Goal: Transaction & Acquisition: Purchase product/service

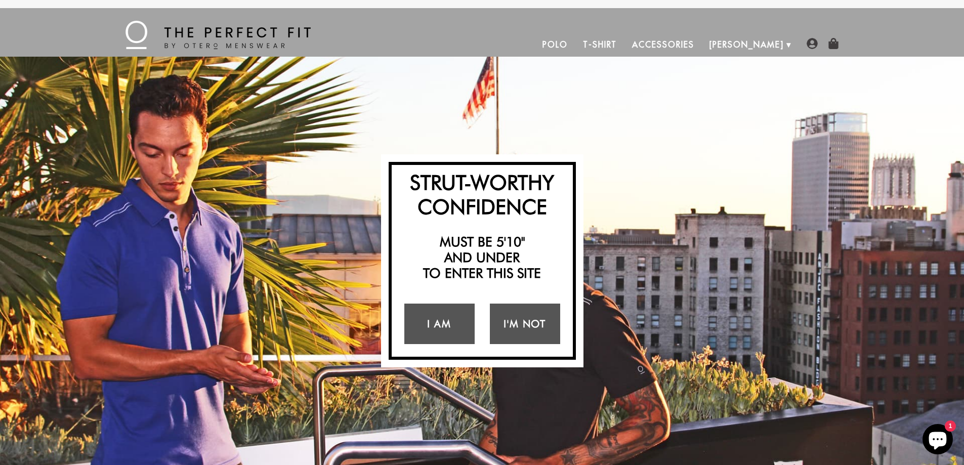
drag, startPoint x: 441, startPoint y: 362, endPoint x: 404, endPoint y: 268, distance: 101.3
click at [404, 268] on h2 "Must be 5'10" and under to enter this site" at bounding box center [482, 258] width 171 height 48
click at [440, 329] on link "I Am" at bounding box center [439, 324] width 70 height 40
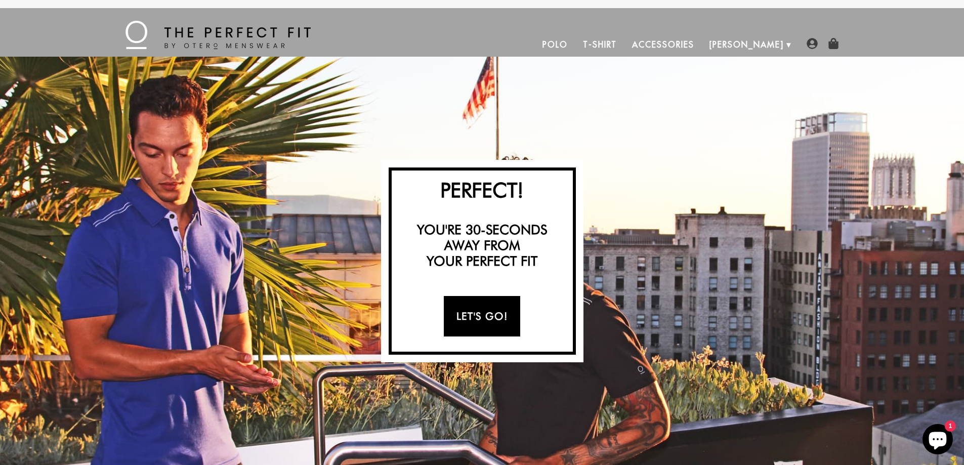
click at [472, 317] on link "Let's Go!" at bounding box center [482, 316] width 76 height 40
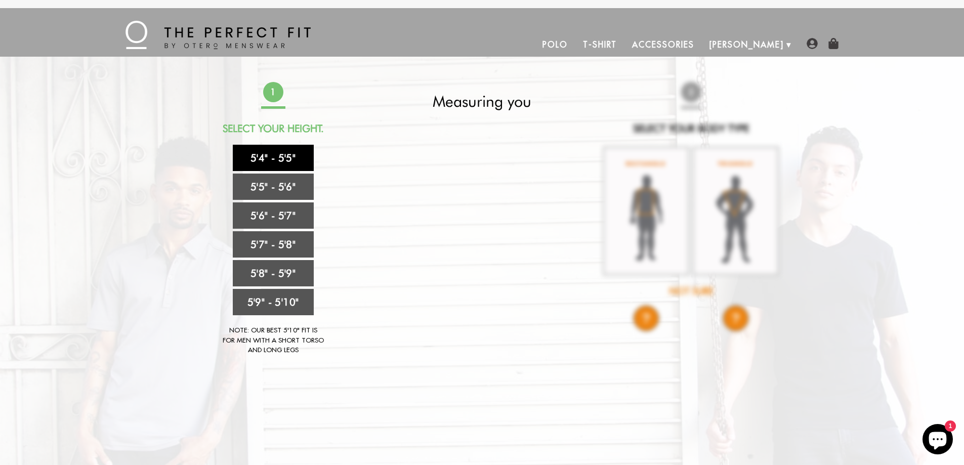
click at [257, 161] on link "5'4" - 5'5"" at bounding box center [273, 158] width 81 height 26
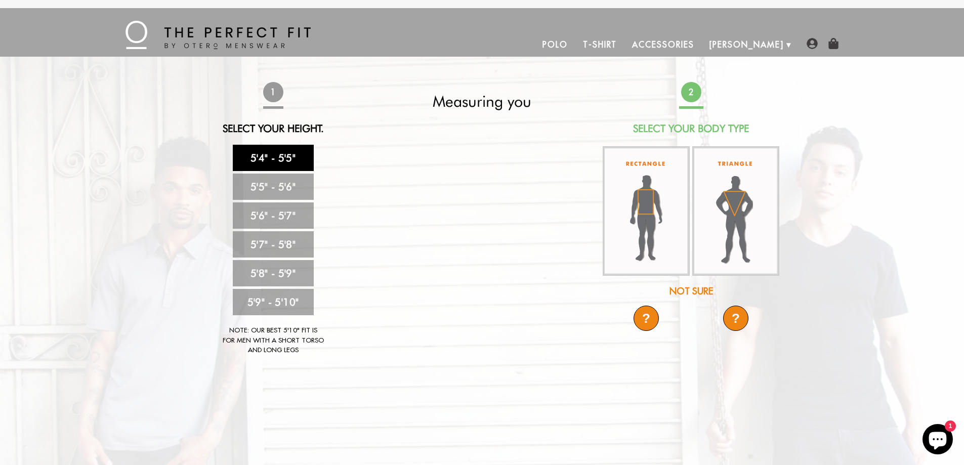
click at [697, 290] on div "Not Sure" at bounding box center [691, 291] width 179 height 14
click at [685, 287] on div "Not Sure" at bounding box center [691, 291] width 179 height 14
click at [714, 293] on div "Not Sure" at bounding box center [691, 291] width 179 height 14
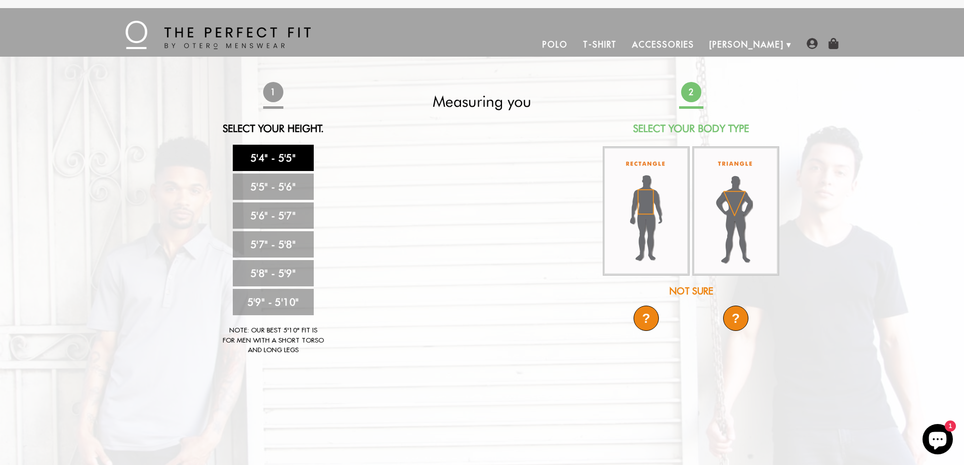
click at [653, 313] on div "?" at bounding box center [646, 318] width 25 height 25
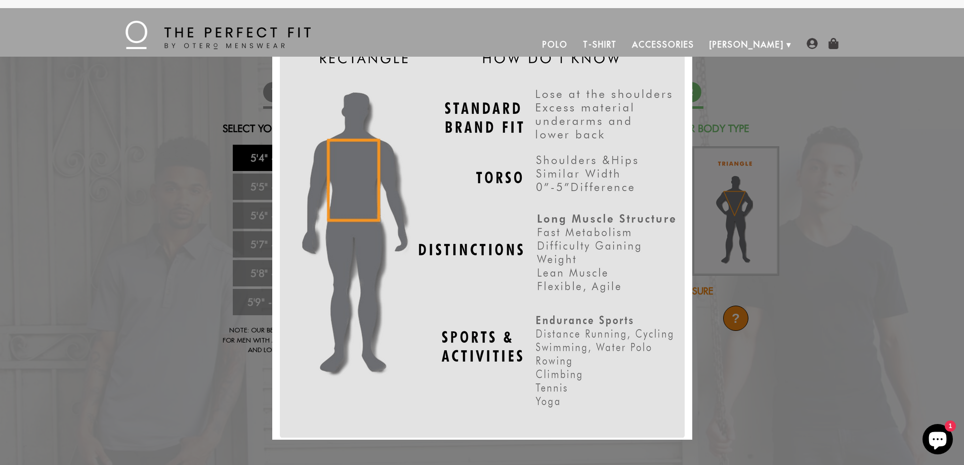
click at [783, 358] on div "X" at bounding box center [482, 232] width 964 height 465
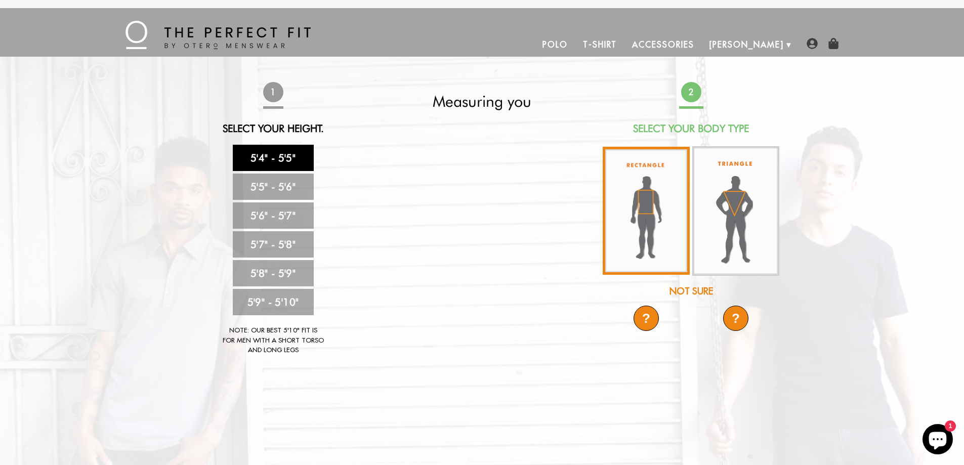
click at [651, 227] on img at bounding box center [646, 211] width 87 height 128
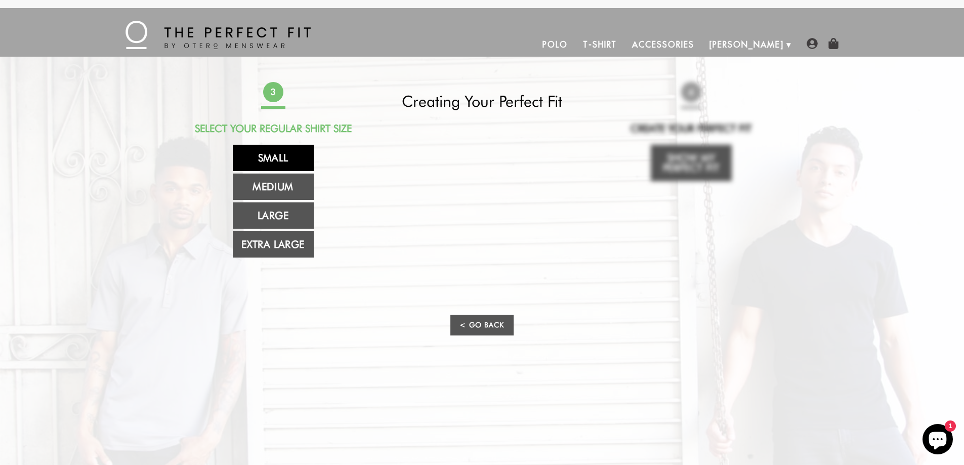
click at [280, 162] on link "Small" at bounding box center [273, 158] width 81 height 26
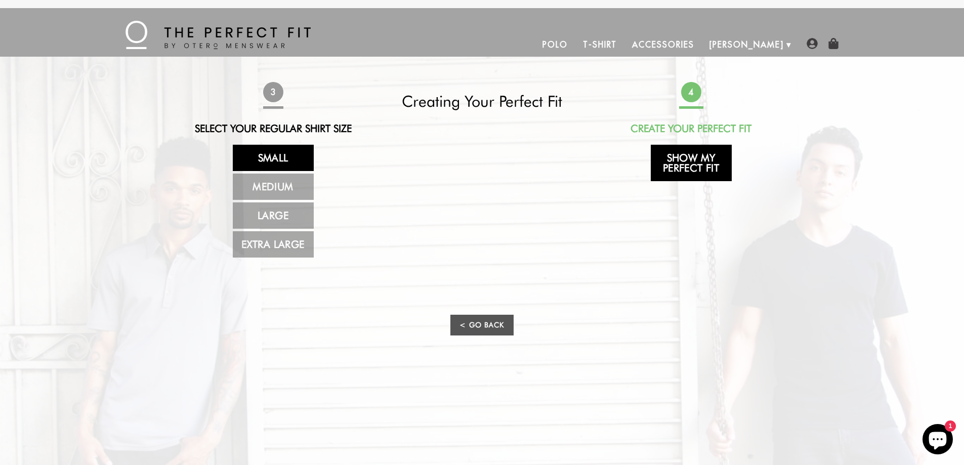
click at [709, 175] on link "Show My Perfect Fit" at bounding box center [691, 163] width 81 height 36
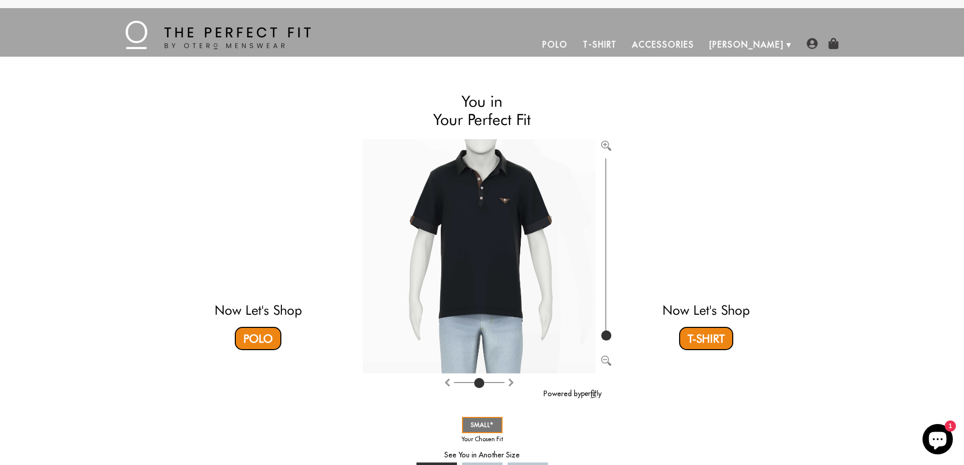
click at [251, 40] on img at bounding box center [217, 35] width 185 height 28
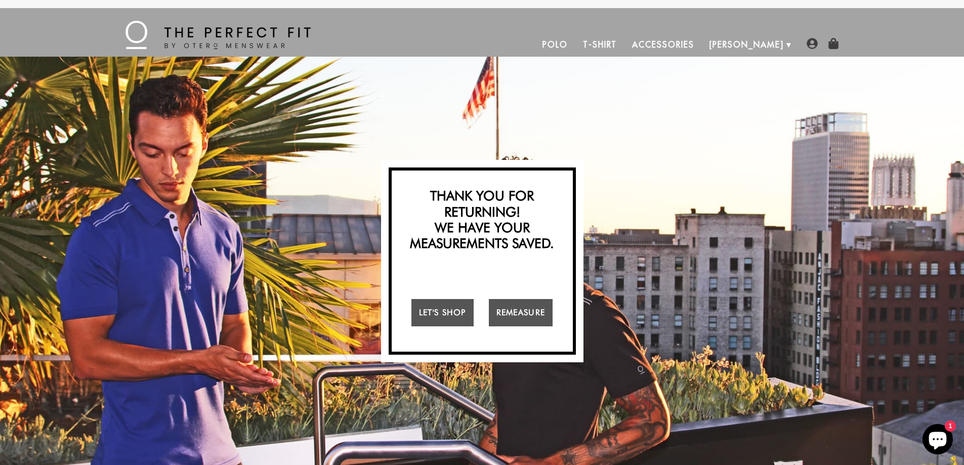
click at [624, 45] on link "T-Shirt" at bounding box center [599, 44] width 49 height 24
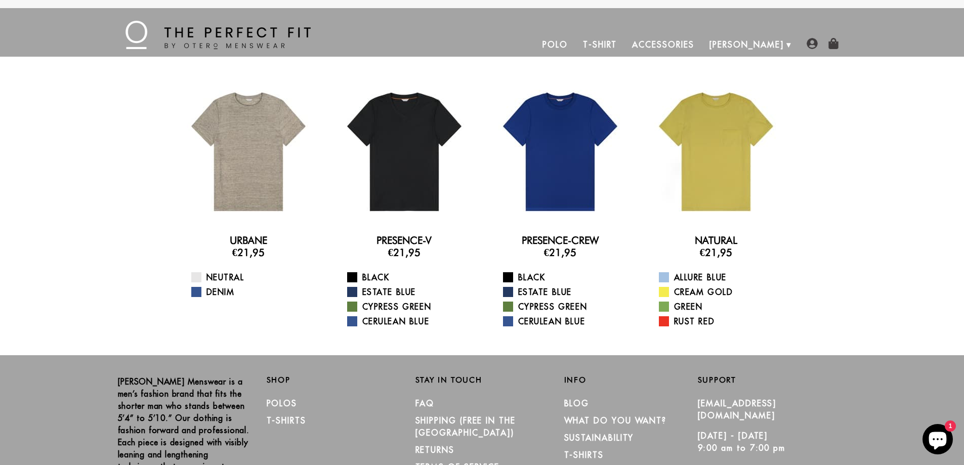
click at [575, 49] on link "Polo" at bounding box center [555, 44] width 40 height 24
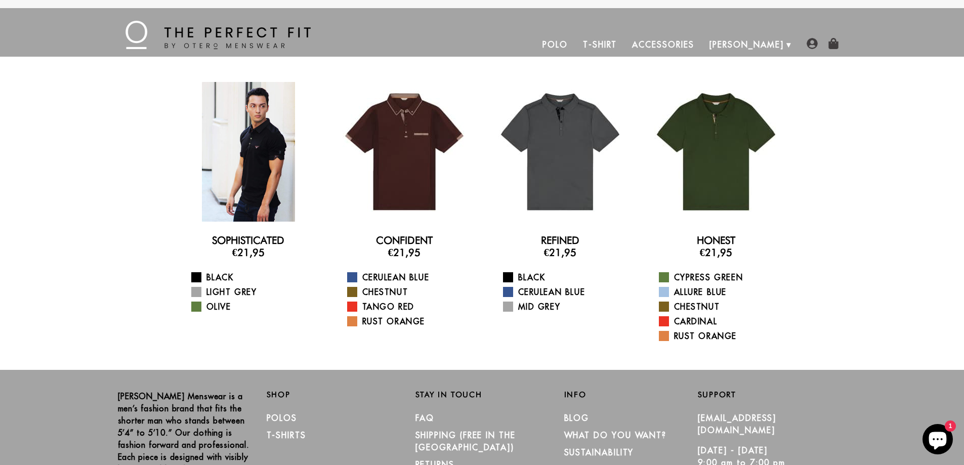
click at [222, 151] on div at bounding box center [249, 152] width 140 height 140
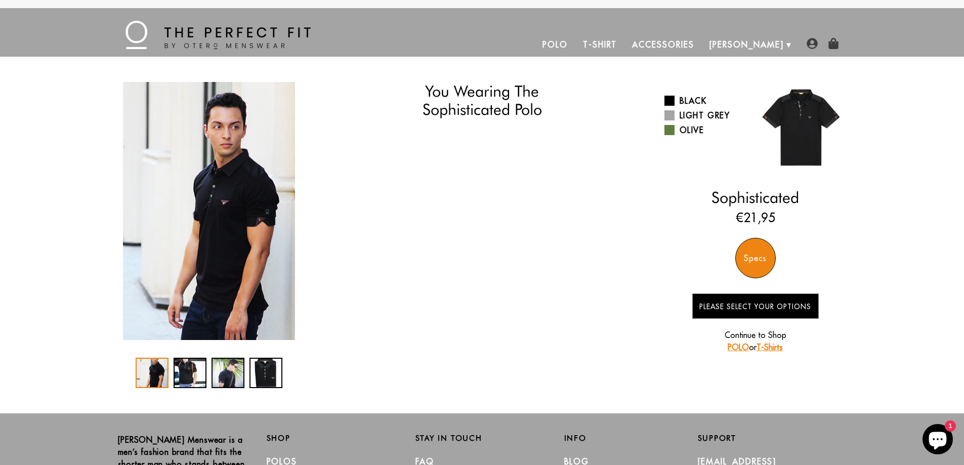
click at [224, 202] on img "1 / 4" at bounding box center [209, 211] width 172 height 258
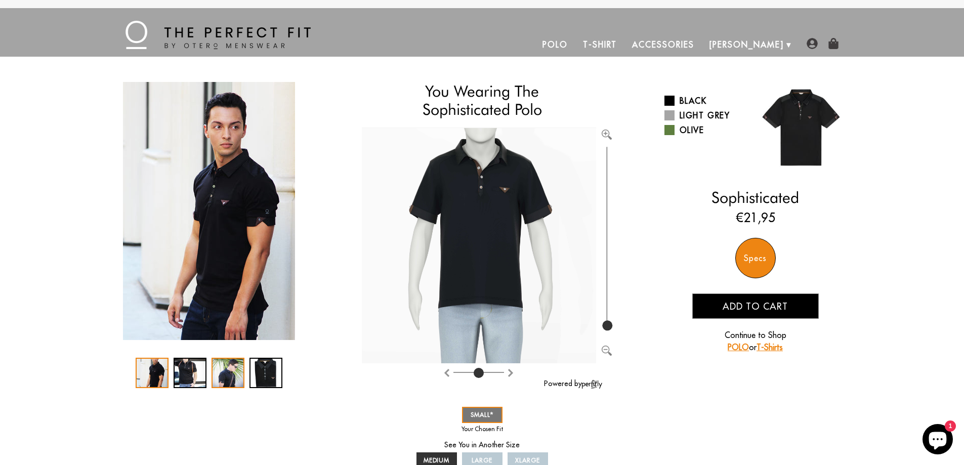
click at [212, 379] on div "3 / 4" at bounding box center [228, 373] width 33 height 30
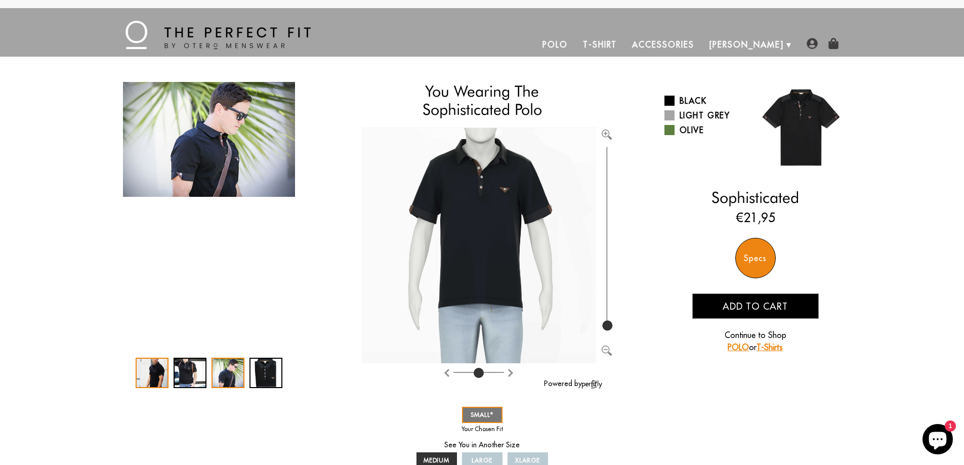
click at [164, 375] on div "1 / 4" at bounding box center [152, 373] width 33 height 30
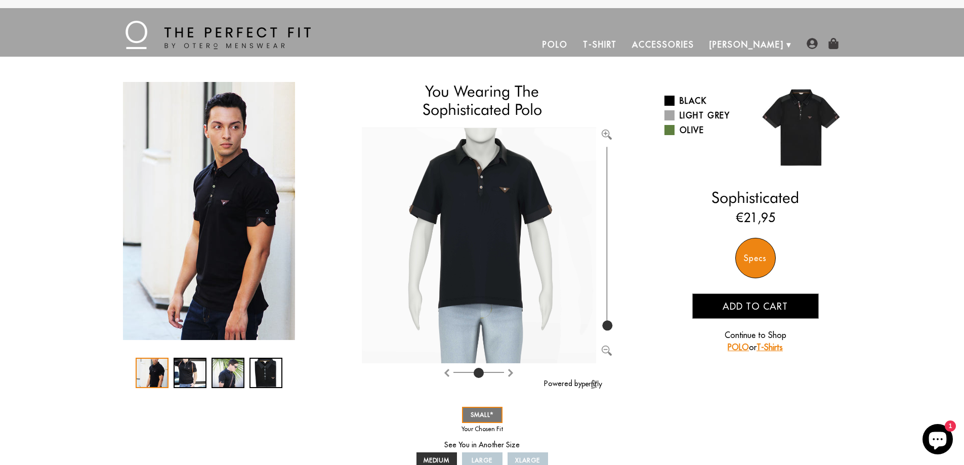
click at [290, 155] on img "1 / 4" at bounding box center [209, 211] width 172 height 258
click at [248, 131] on img "1 / 4" at bounding box center [209, 211] width 172 height 258
click at [247, 131] on img "1 / 4" at bounding box center [209, 211] width 172 height 258
click at [213, 372] on div "3 / 4" at bounding box center [228, 373] width 33 height 30
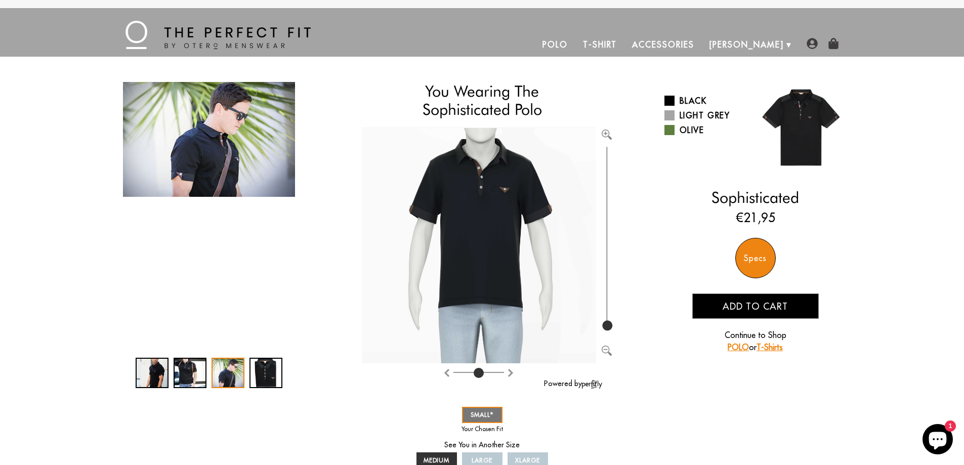
click at [238, 377] on div "3 / 4" at bounding box center [228, 373] width 33 height 30
click at [258, 375] on div "4 / 4" at bounding box center [265, 373] width 33 height 30
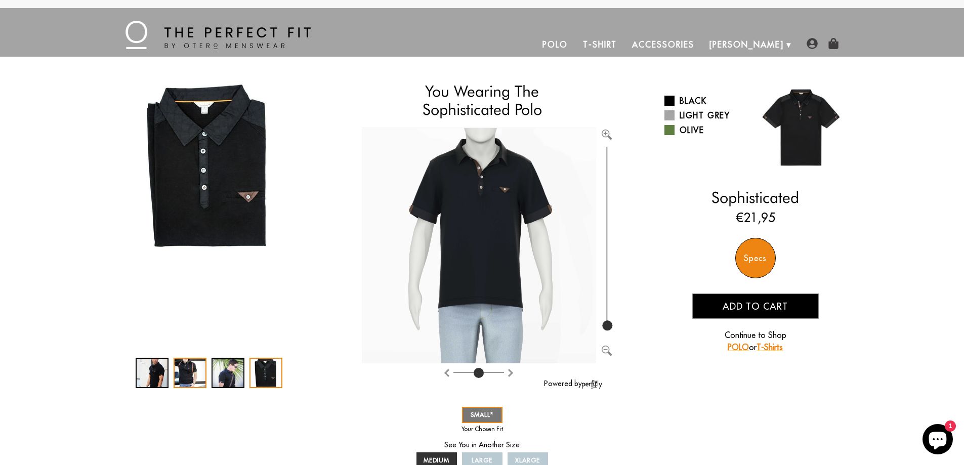
click at [188, 378] on div "2 / 4" at bounding box center [190, 373] width 33 height 30
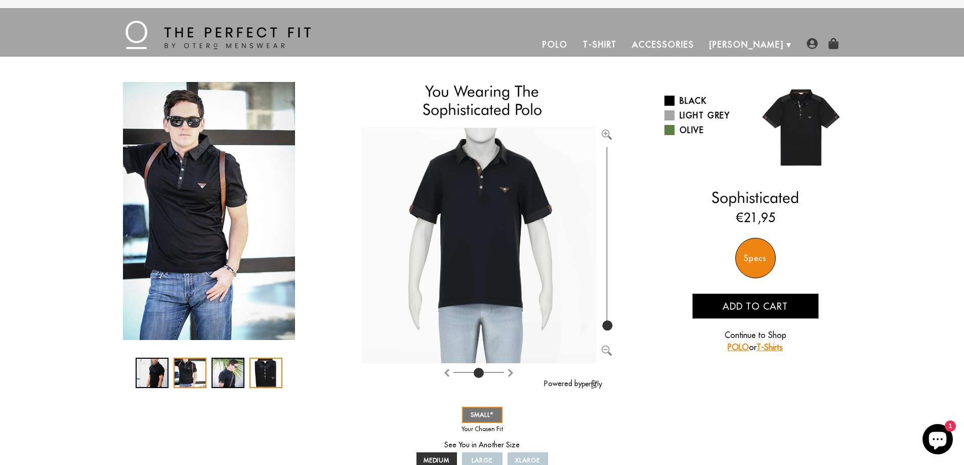
click at [251, 371] on div "4 / 4" at bounding box center [265, 373] width 33 height 30
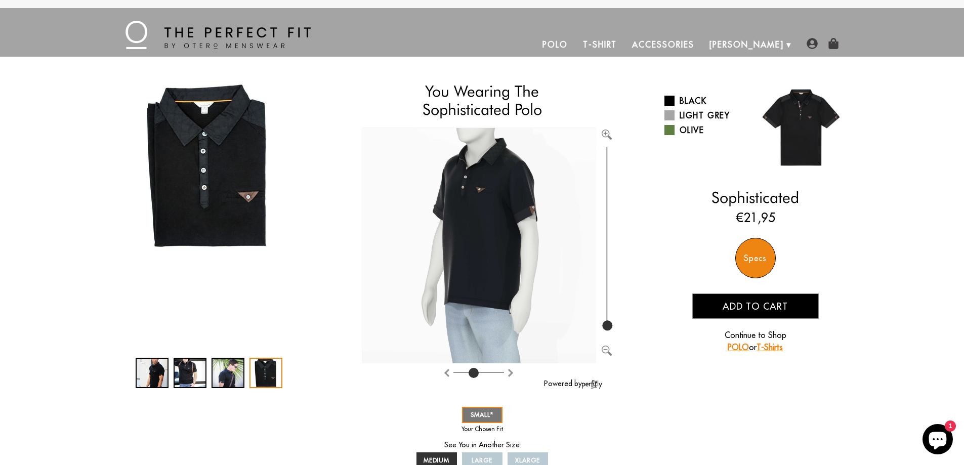
click at [459, 213] on img at bounding box center [479, 246] width 234 height 236
type input "7"
